Goal: Navigation & Orientation: Go to known website

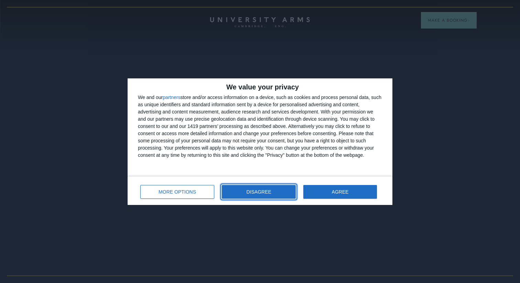
click at [273, 191] on button "DISAGREE" at bounding box center [259, 192] width 74 height 14
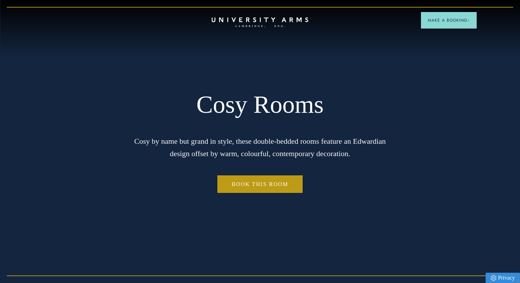
click at [280, 17] on link "CAMBRIDGE’S LEADING LUXURY HOTEL SINCE [DATE]" at bounding box center [260, 22] width 100 height 11
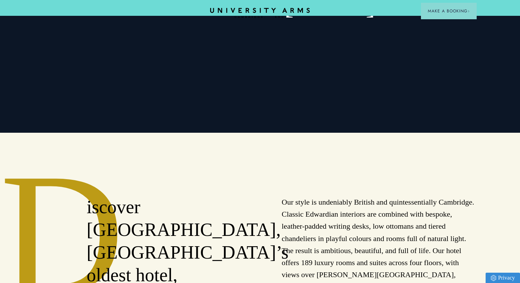
scroll to position [271, 0]
